Goal: Transaction & Acquisition: Purchase product/service

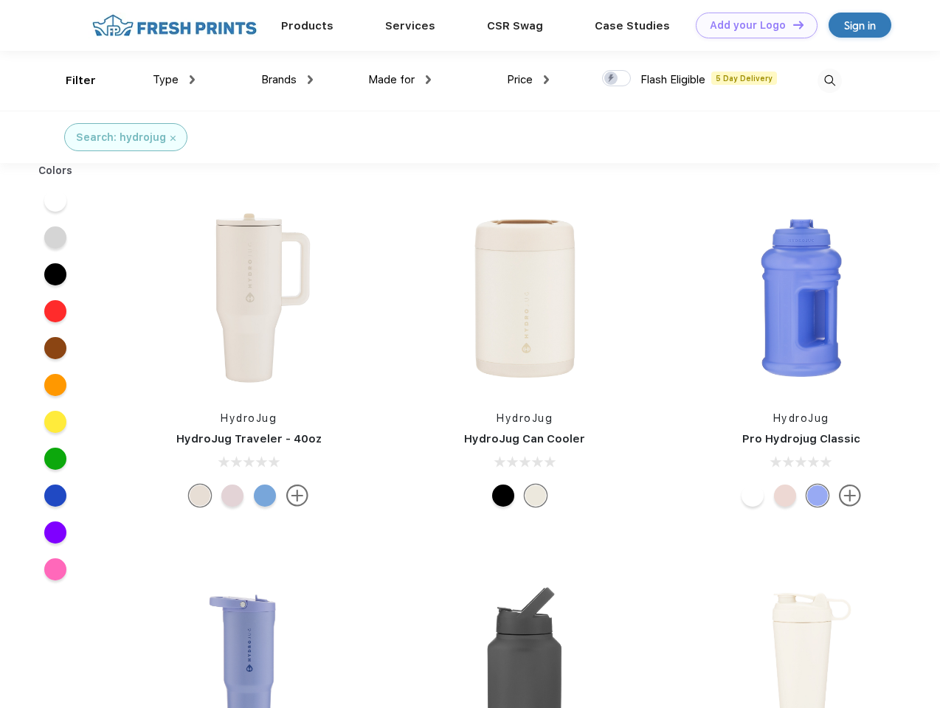
click at [751, 25] on link "Add your Logo Design Tool" at bounding box center [756, 26] width 122 height 26
click at [0, 0] on div "Design Tool" at bounding box center [0, 0] width 0 height 0
click at [791, 24] on link "Add your Logo Design Tool" at bounding box center [756, 26] width 122 height 26
click at [71, 80] on div "Filter" at bounding box center [81, 80] width 30 height 17
click at [174, 80] on span "Type" at bounding box center [166, 79] width 26 height 13
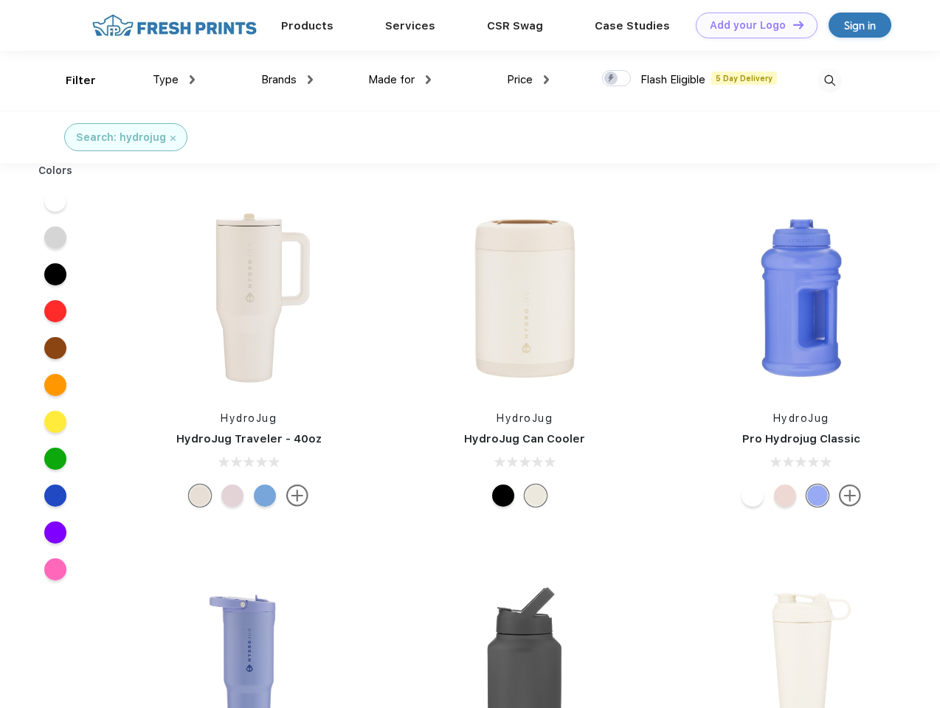
click at [287, 80] on span "Brands" at bounding box center [278, 79] width 35 height 13
click at [400, 80] on span "Made for" at bounding box center [391, 79] width 46 height 13
click at [528, 80] on span "Price" at bounding box center [520, 79] width 26 height 13
click at [617, 79] on div at bounding box center [616, 78] width 29 height 16
click at [611, 79] on input "checkbox" at bounding box center [607, 74] width 10 height 10
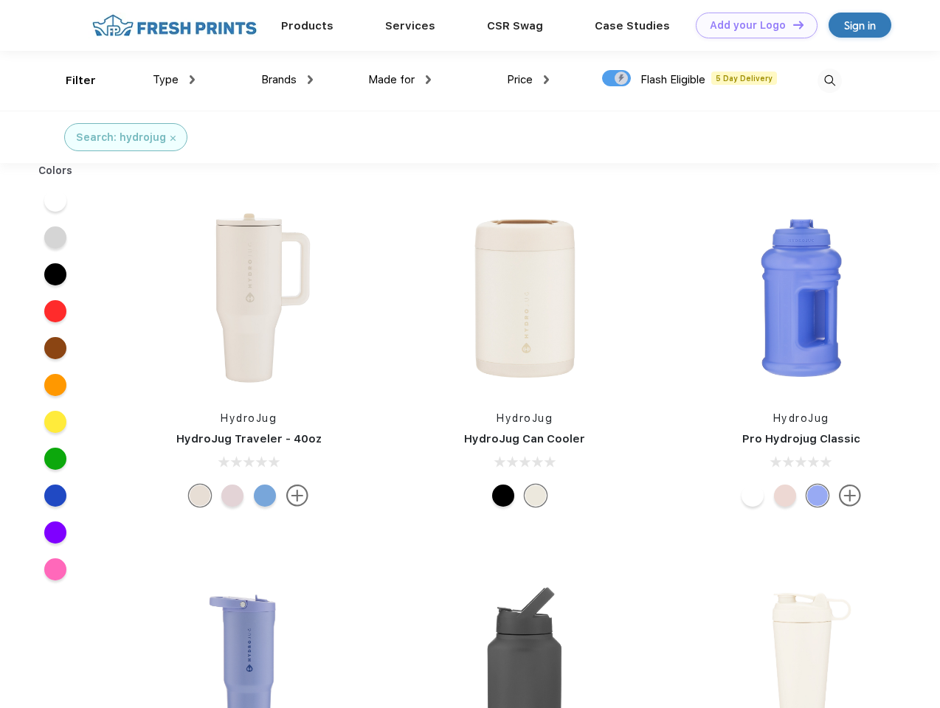
click at [829, 80] on img at bounding box center [829, 81] width 24 height 24
